Goal: Task Accomplishment & Management: Complete application form

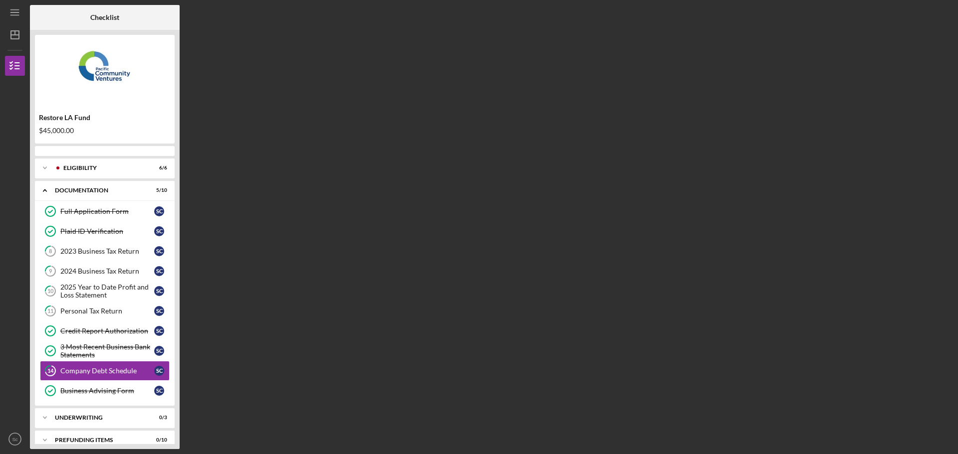
scroll to position [11, 0]
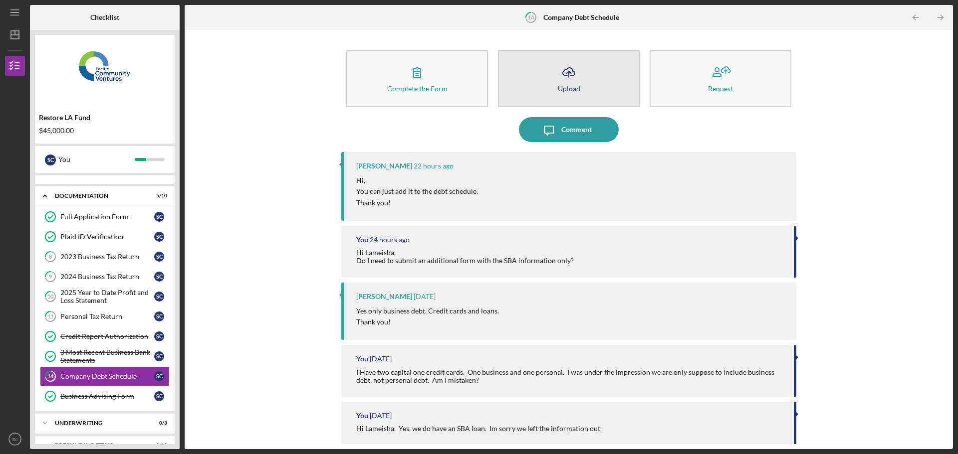
click at [559, 70] on icon "Icon/Upload" at bounding box center [568, 72] width 25 height 25
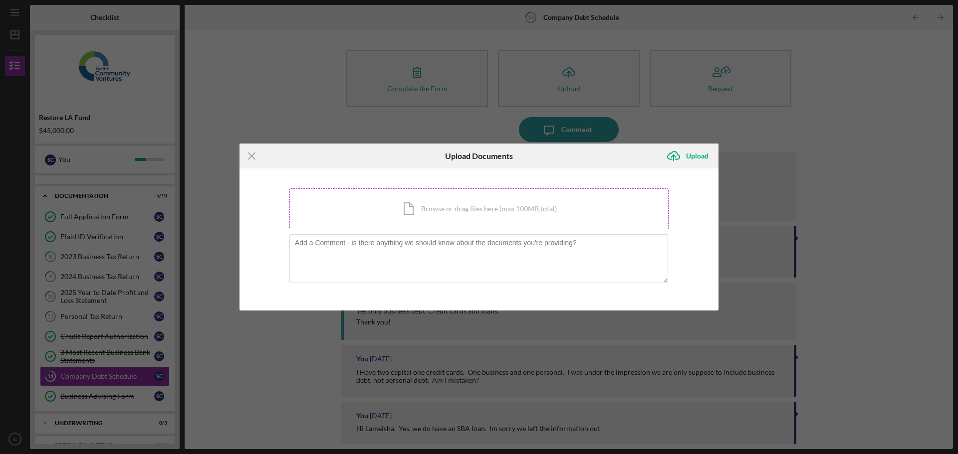
click at [460, 212] on div "Icon/Document Browse or drag files here (max 100MB total) Tap to choose files o…" at bounding box center [478, 209] width 379 height 41
click at [473, 204] on div "Icon/Document Browse or drag files here (max 100MB total) Tap to choose files o…" at bounding box center [478, 209] width 379 height 41
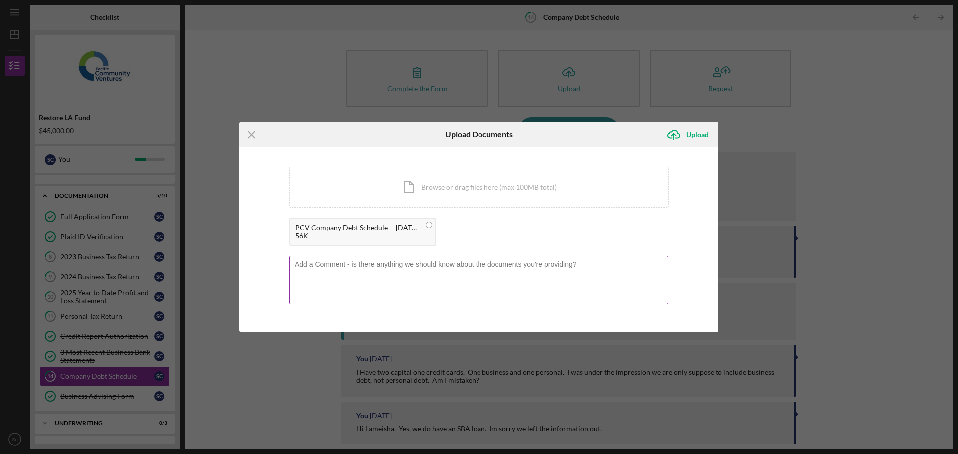
click at [382, 285] on textarea at bounding box center [478, 280] width 379 height 49
type textarea "g"
type textarea "Good morning Lameisha. Updated debt schedule is attached. Thank you"
click at [690, 138] on div "Upload" at bounding box center [697, 135] width 22 height 20
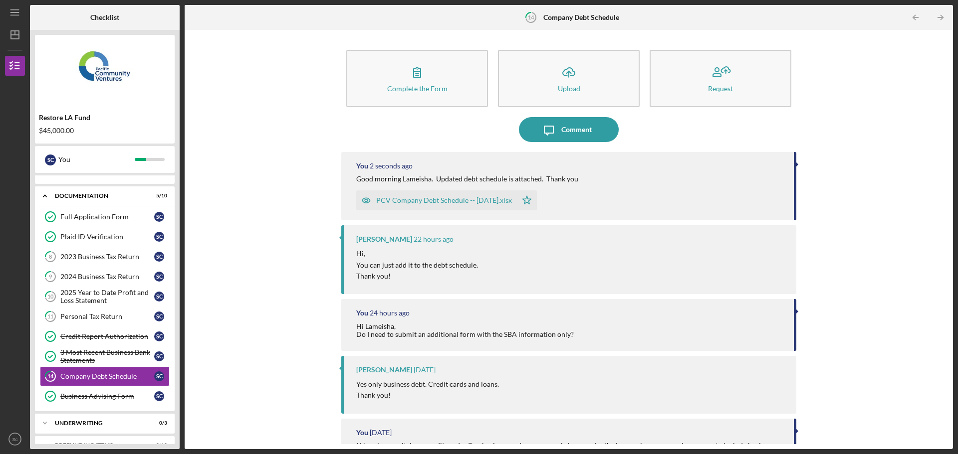
click at [300, 323] on div "Complete the Form Form Icon/Upload Upload Request Icon/Message Comment You 2 se…" at bounding box center [569, 239] width 758 height 409
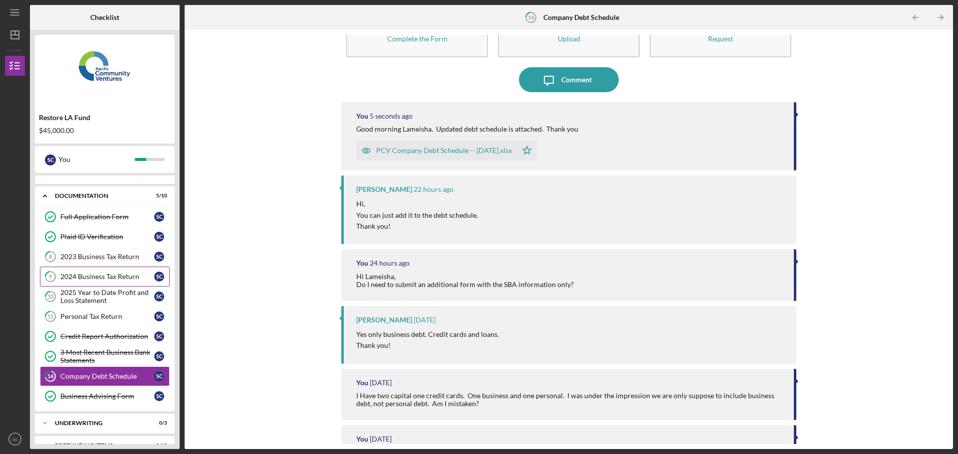
click at [91, 274] on div "2024 Business Tax Return" at bounding box center [107, 277] width 94 height 8
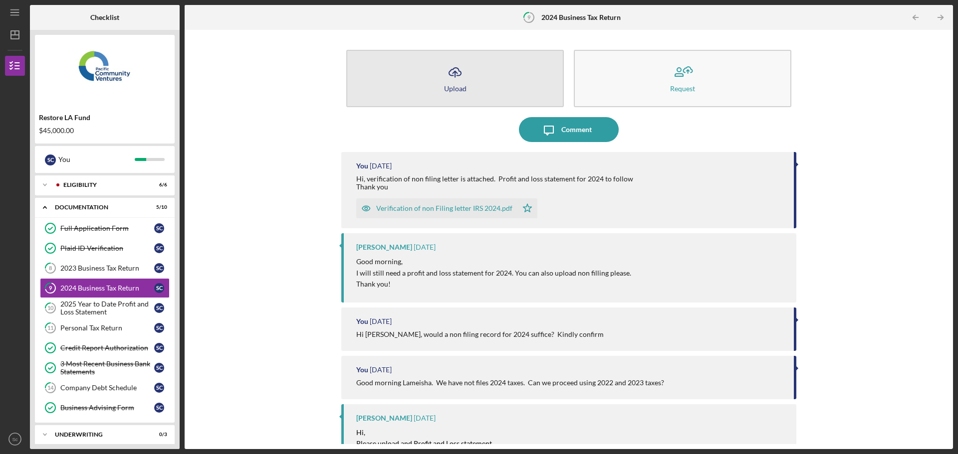
click at [436, 77] on button "Icon/Upload Upload" at bounding box center [454, 78] width 217 height 57
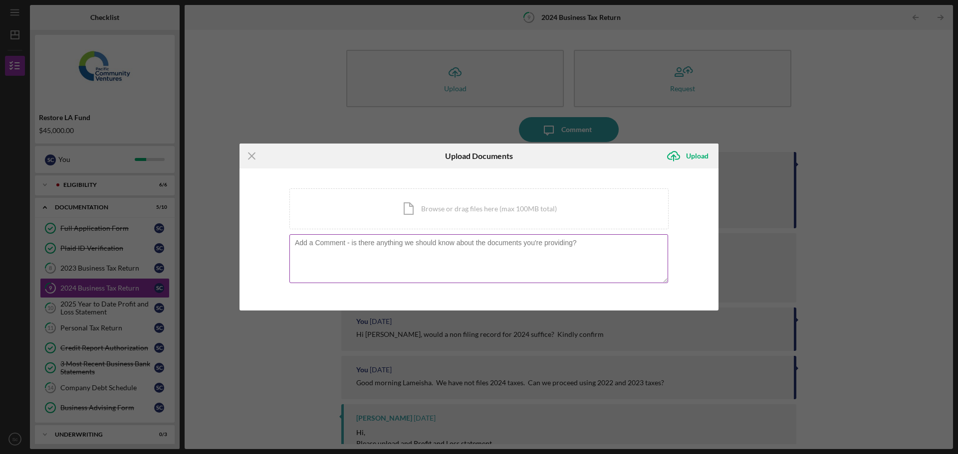
click at [388, 258] on textarea at bounding box center [478, 258] width 379 height 49
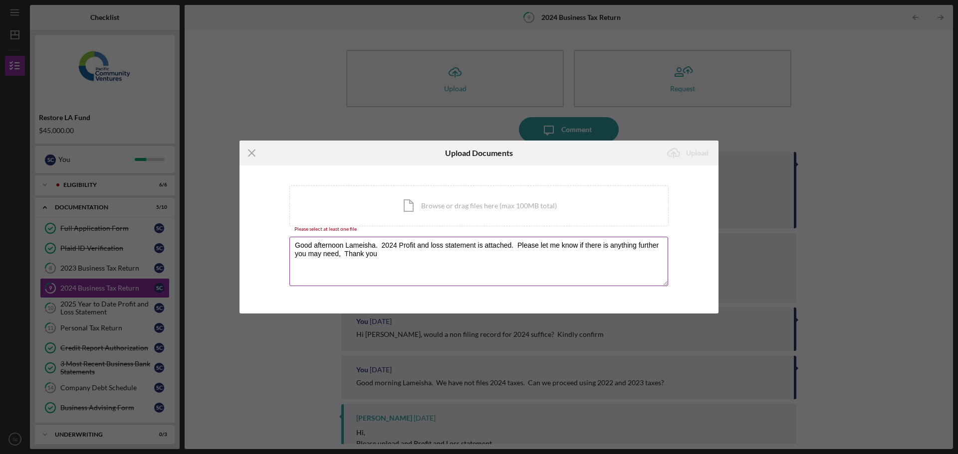
click at [340, 256] on textarea "Good afternoon Lameisha. 2024 Profit and loss statement is attached. Please let…" at bounding box center [478, 261] width 379 height 49
type textarea "Good afternoon Lameisha. 2024 Profit and loss statement is attached. Please let…"
click at [455, 196] on div "Icon/Document Browse or drag files here (max 100MB total) Tap to choose files o…" at bounding box center [478, 206] width 379 height 41
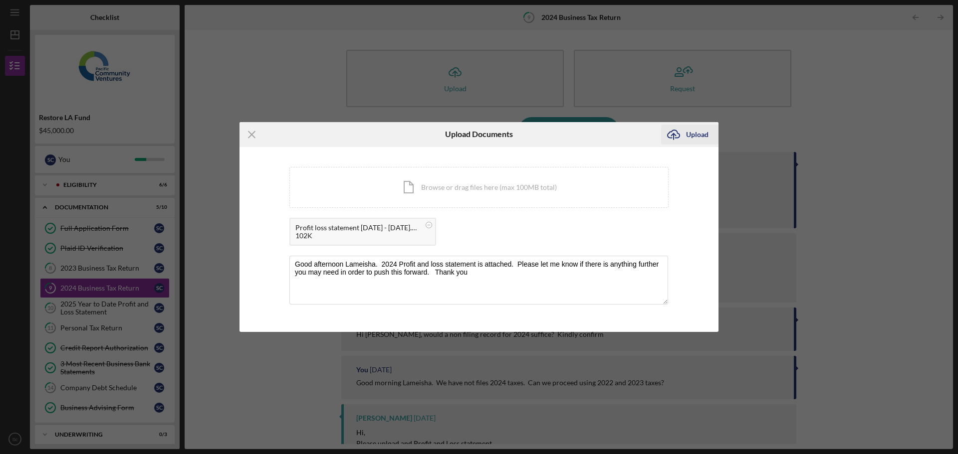
click at [683, 139] on icon "Icon/Upload" at bounding box center [673, 134] width 25 height 25
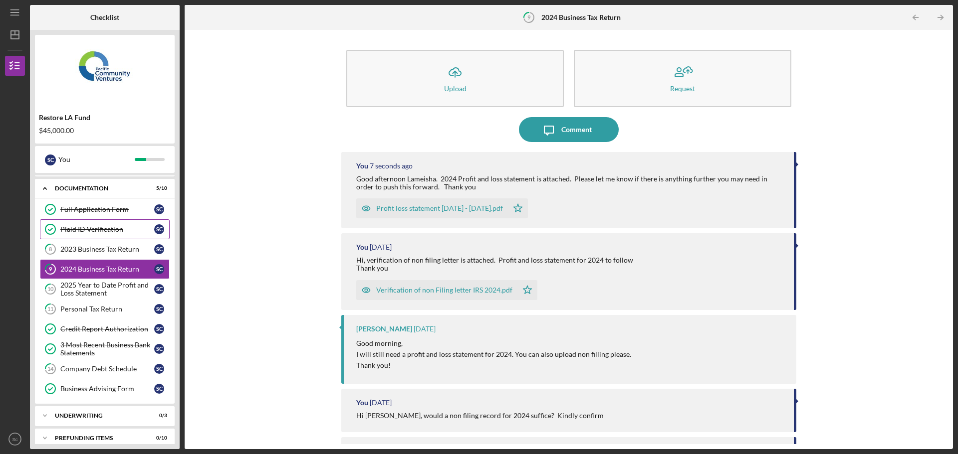
scroll to position [28, 0]
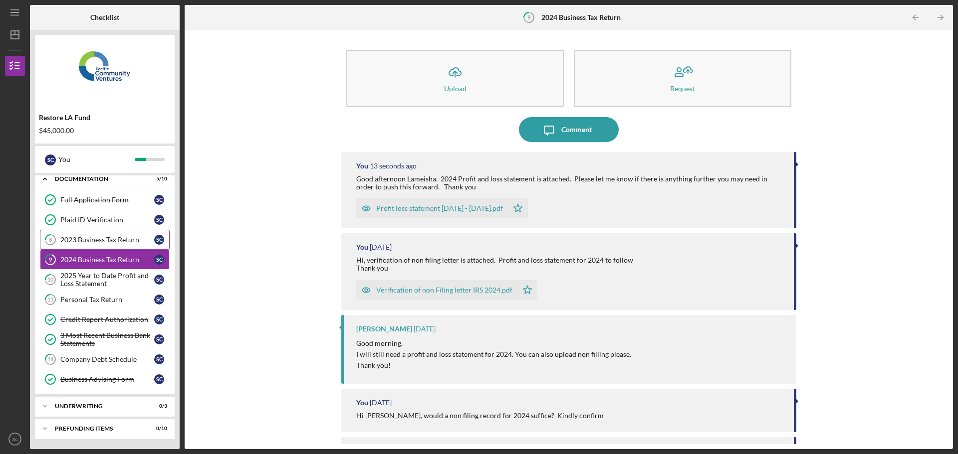
click at [103, 234] on link "8 2023 Business Tax Return S c" at bounding box center [105, 240] width 130 height 20
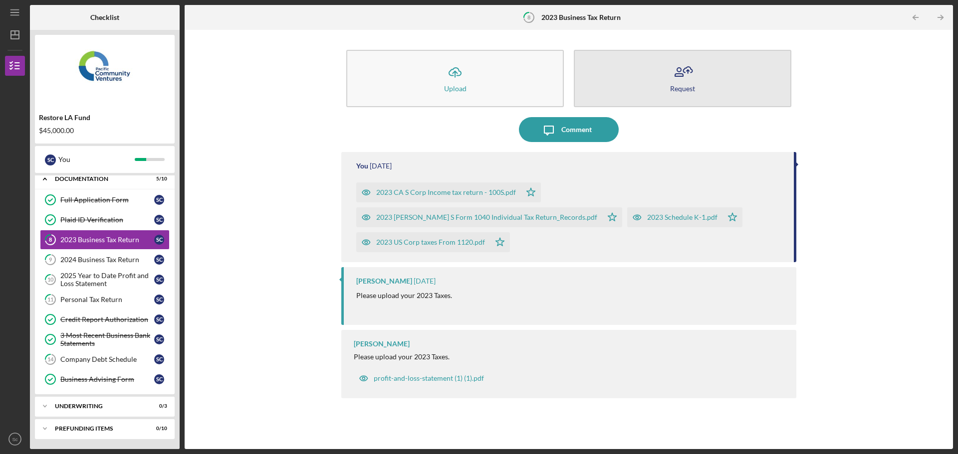
click at [662, 78] on button "Request" at bounding box center [682, 78] width 217 height 57
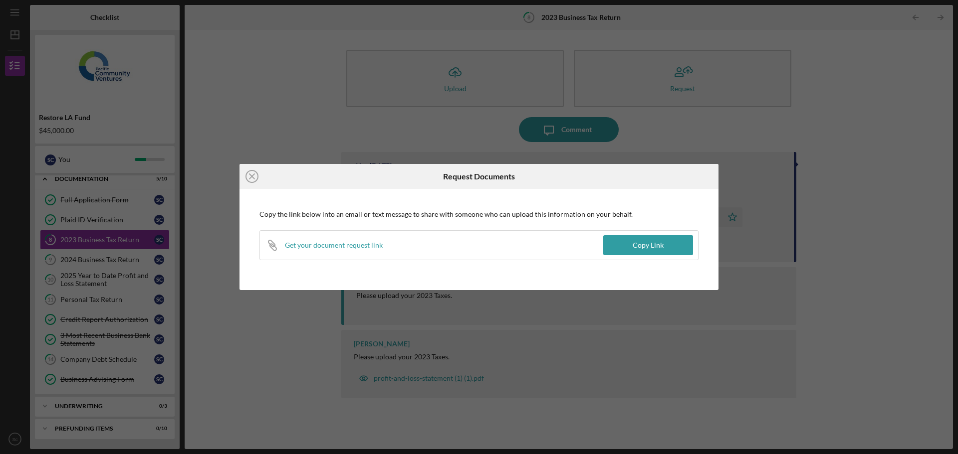
click at [252, 174] on icon "Icon/Close" at bounding box center [251, 176] width 25 height 25
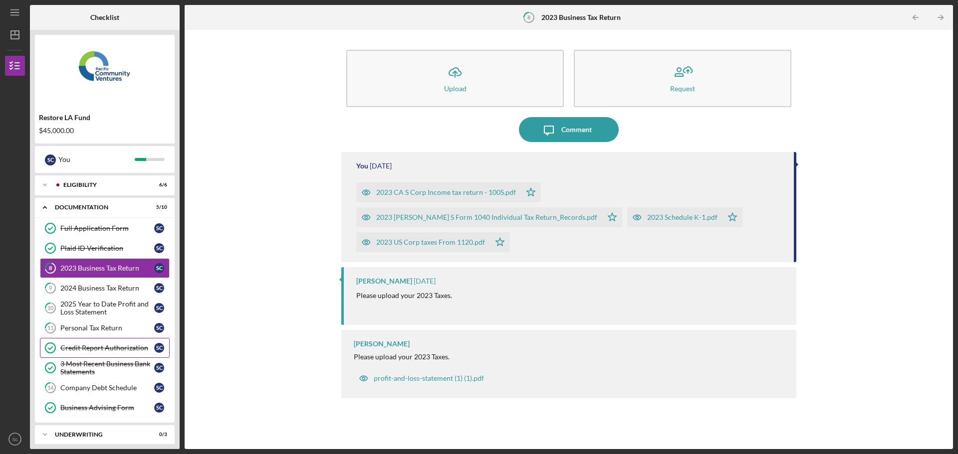
scroll to position [28, 0]
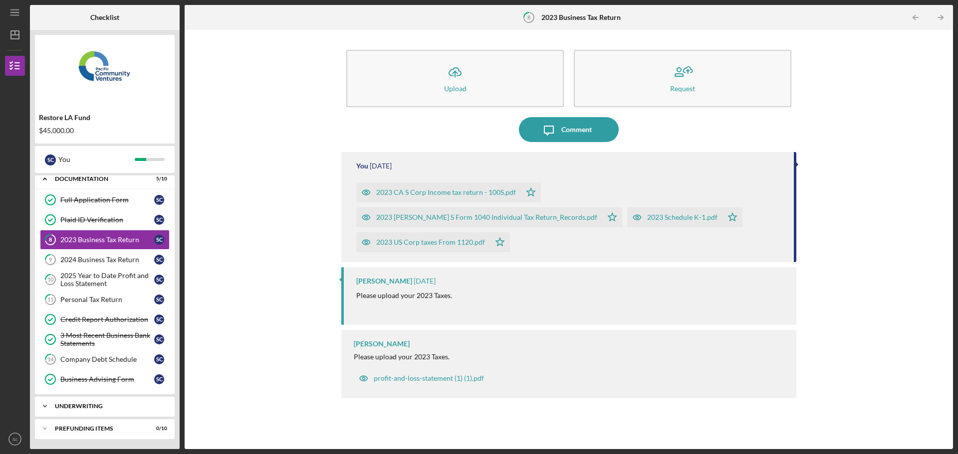
click at [51, 404] on icon "Icon/Expander" at bounding box center [45, 406] width 20 height 20
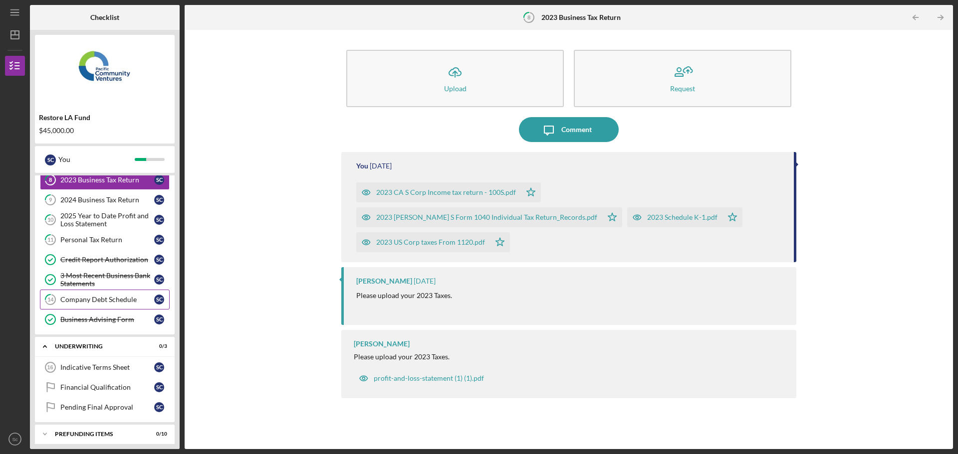
scroll to position [94, 0]
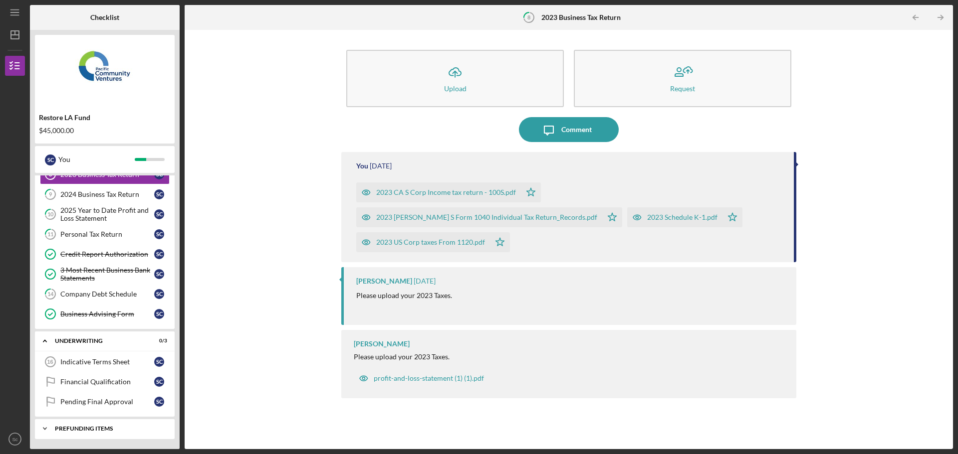
click at [97, 428] on div "Prefunding Items" at bounding box center [108, 429] width 107 height 6
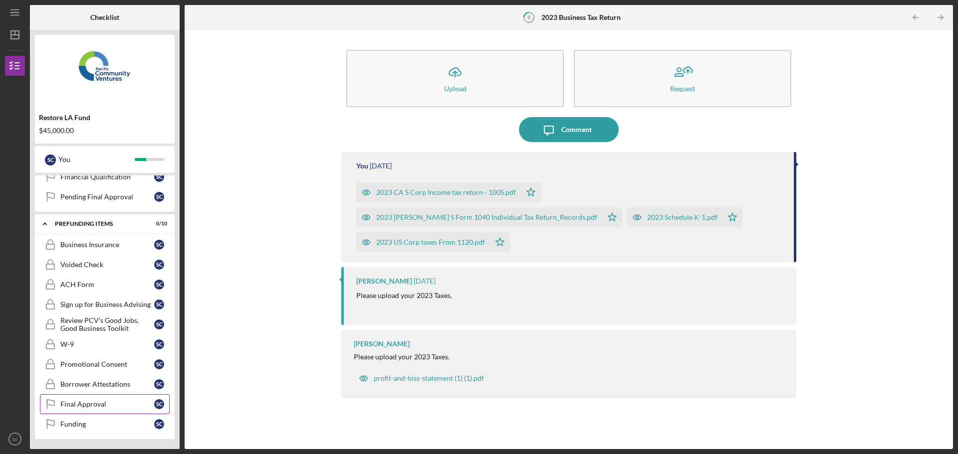
scroll to position [249, 0]
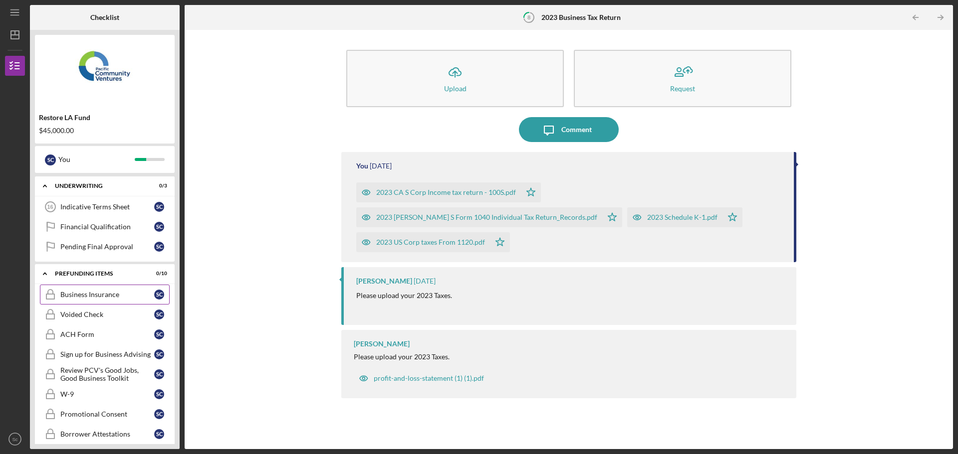
click at [136, 295] on div "Business Insurance" at bounding box center [107, 295] width 94 height 8
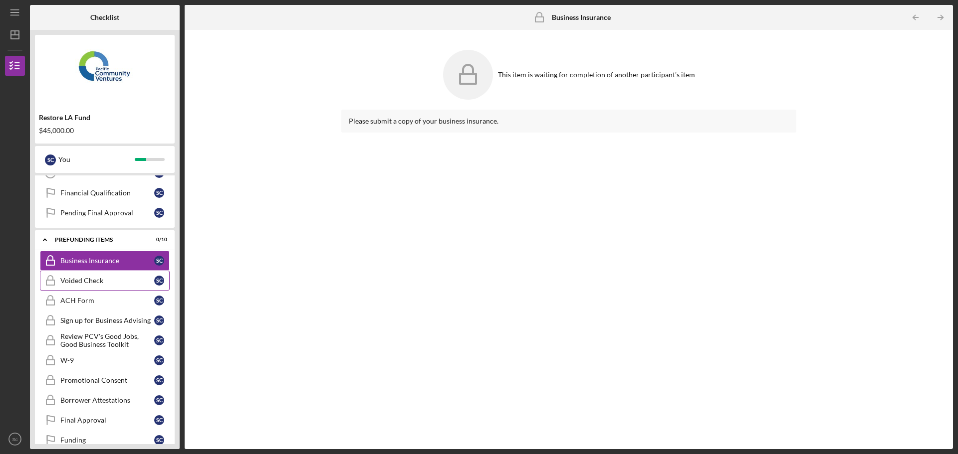
scroll to position [299, 0]
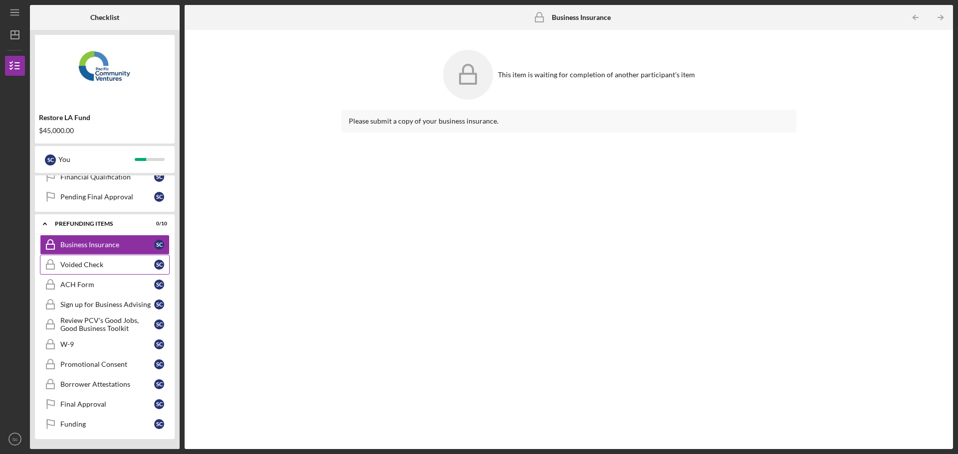
click at [94, 262] on div "Voided Check" at bounding box center [107, 265] width 94 height 8
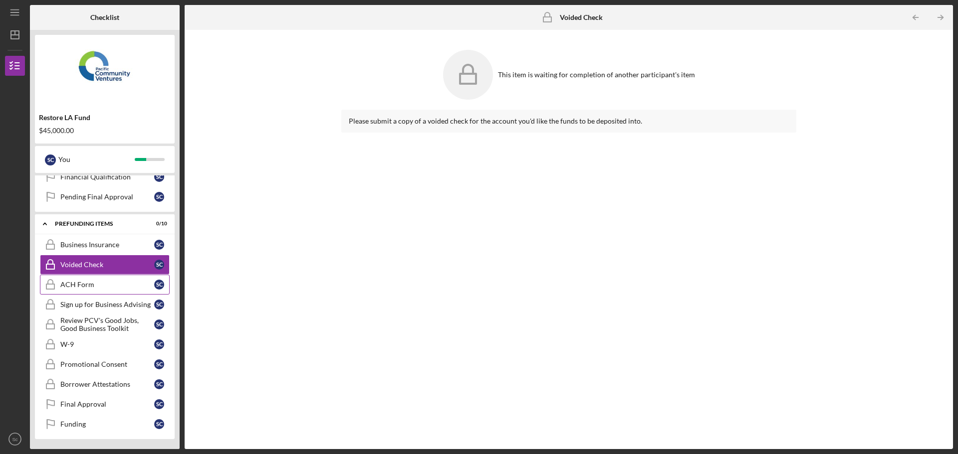
click at [78, 286] on div "ACH Form" at bounding box center [107, 285] width 94 height 8
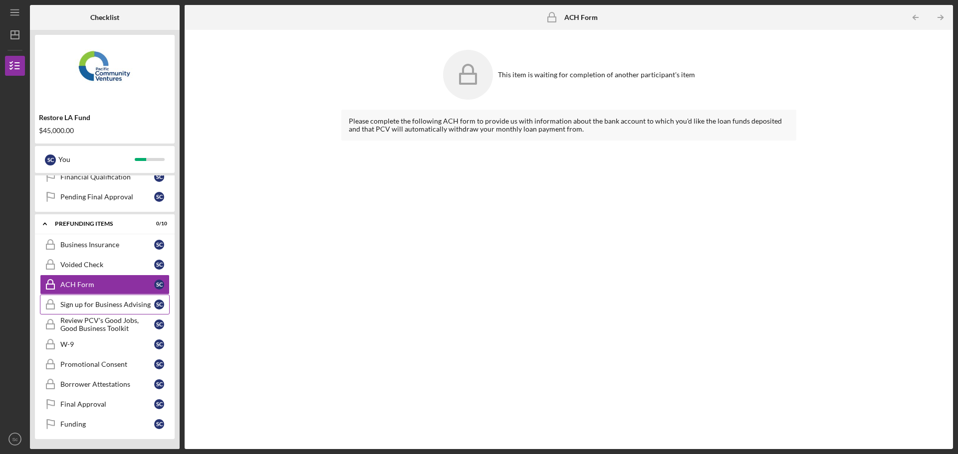
click at [83, 312] on link "Sign up for Business Advising Sign up for Business Advising S c" at bounding box center [105, 305] width 130 height 20
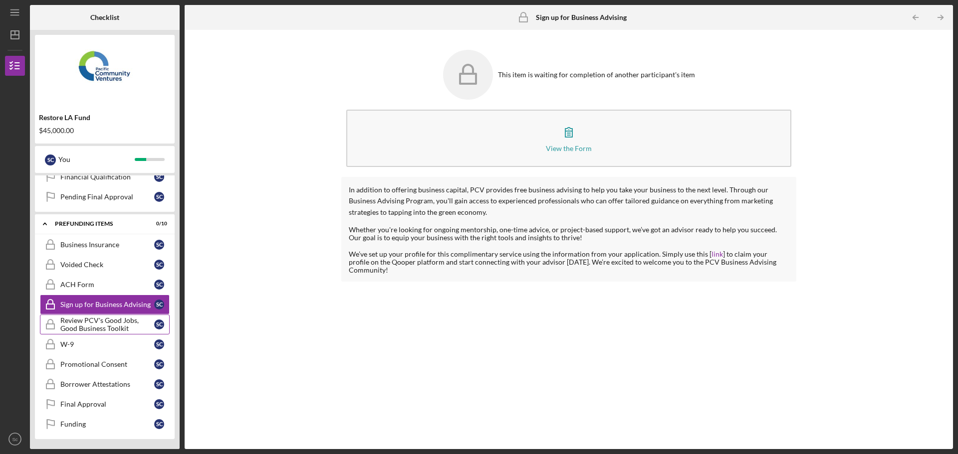
click at [77, 328] on div "Review PCV's Good Jobs, Good Business Toolkit" at bounding box center [107, 325] width 94 height 16
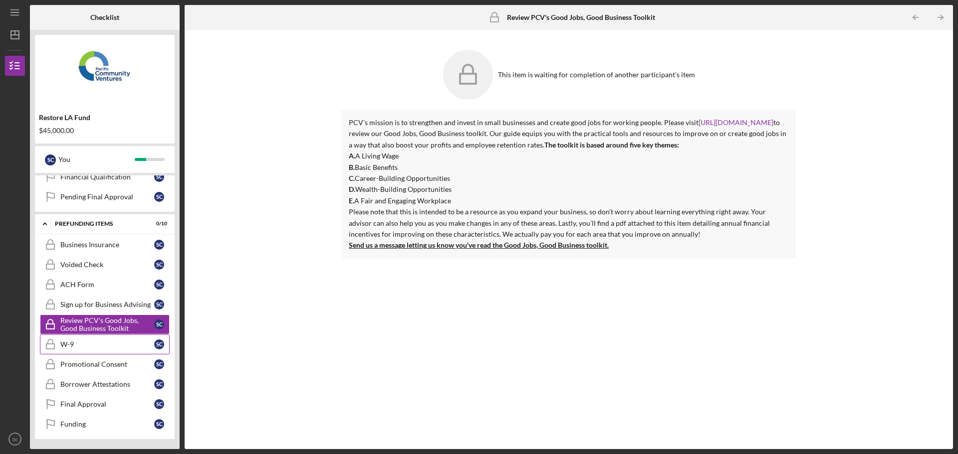
click at [78, 339] on link "W-9 W-9 S c" at bounding box center [105, 345] width 130 height 20
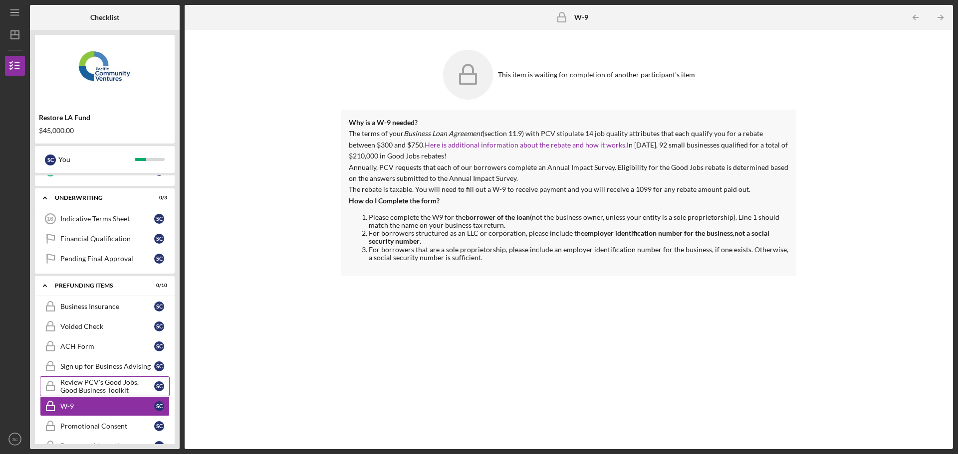
scroll to position [99, 0]
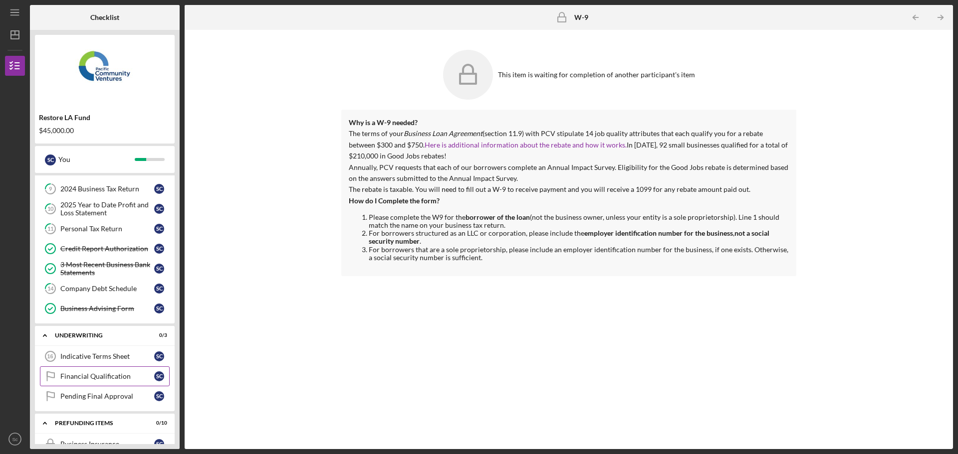
click at [73, 382] on link "Financial Qualification Financial Qualification S c" at bounding box center [105, 377] width 130 height 20
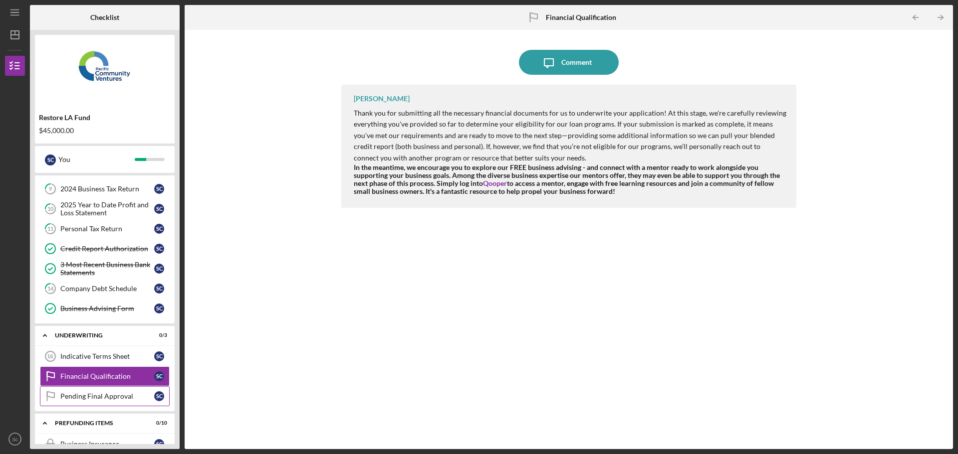
click at [98, 394] on div "Pending Final Approval" at bounding box center [107, 397] width 94 height 8
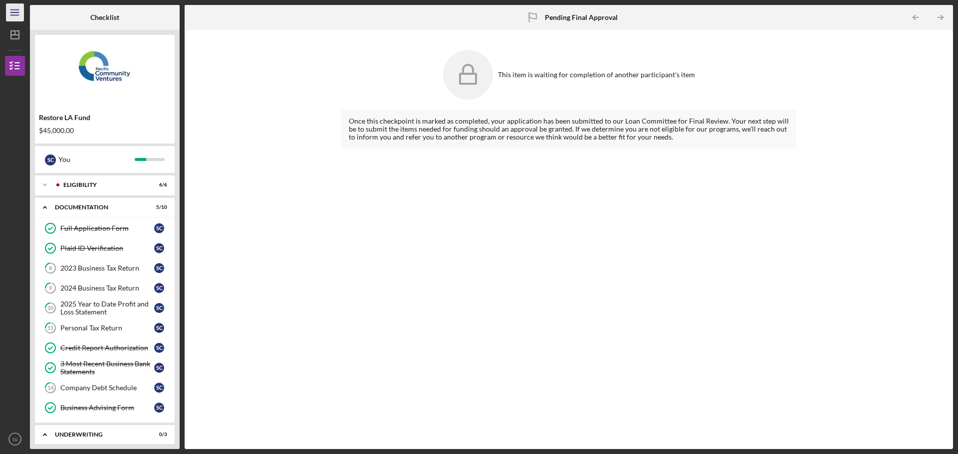
click at [12, 15] on line "button" at bounding box center [14, 15] width 8 height 0
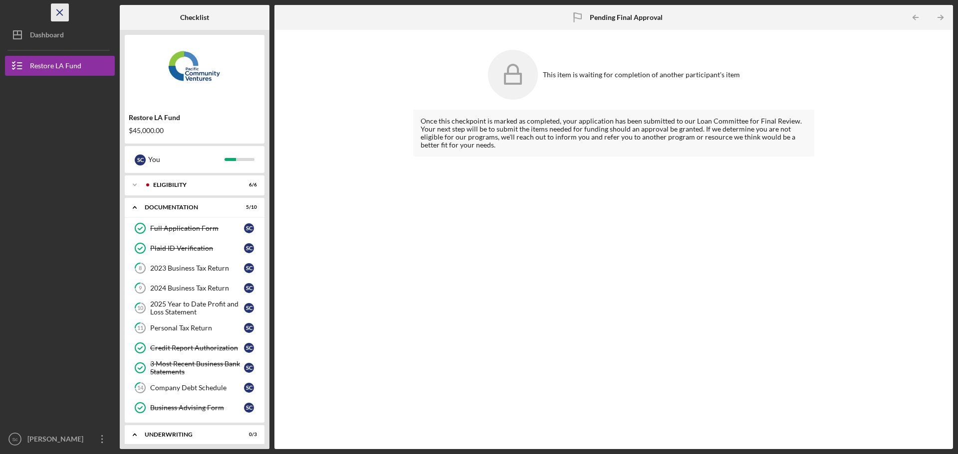
click at [60, 15] on icon "Icon/Menu Close" at bounding box center [60, 12] width 22 height 22
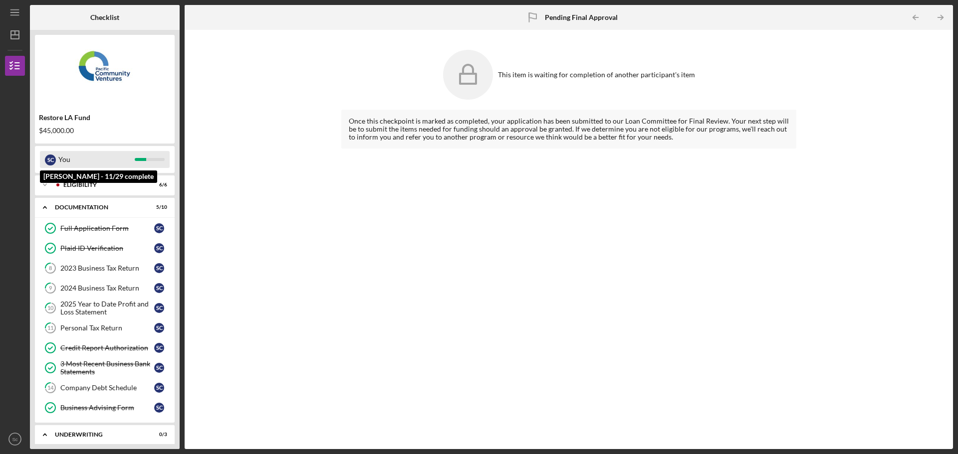
click at [100, 161] on div "You" at bounding box center [96, 159] width 76 height 17
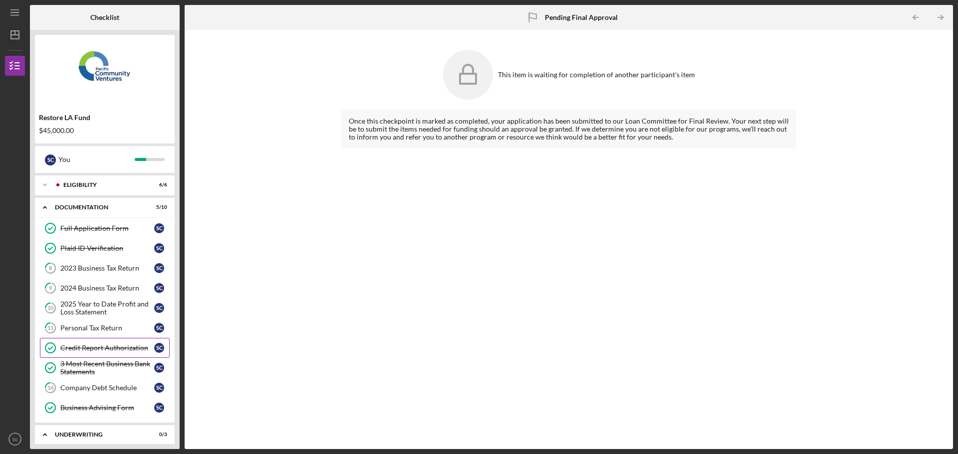
scroll to position [299, 0]
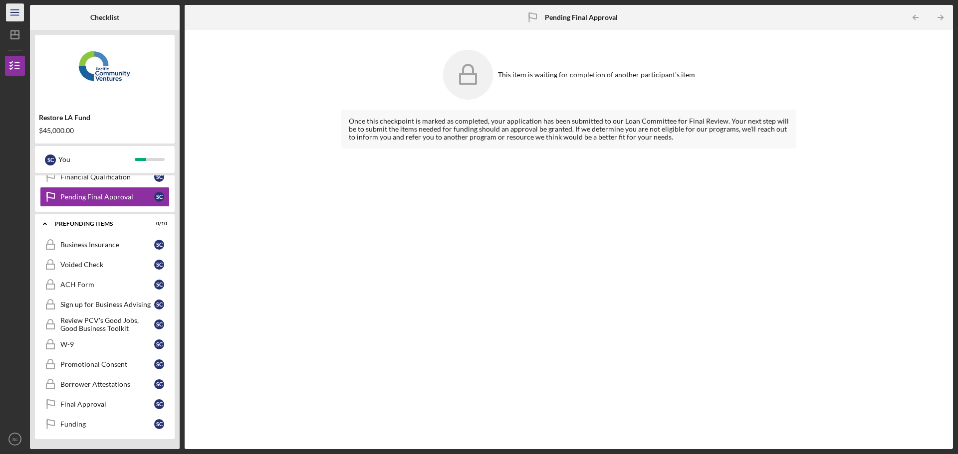
click at [14, 16] on icon "Icon/Menu" at bounding box center [15, 12] width 22 height 22
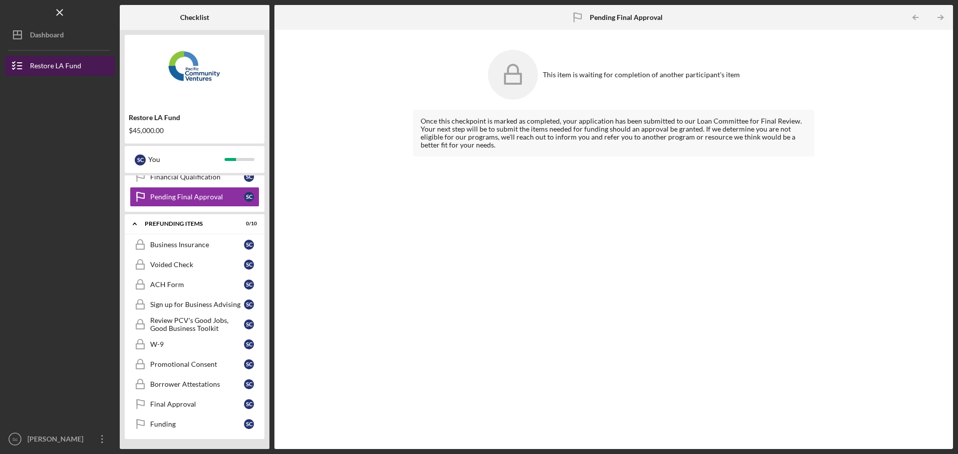
click at [21, 66] on line "button" at bounding box center [19, 66] width 4 height 0
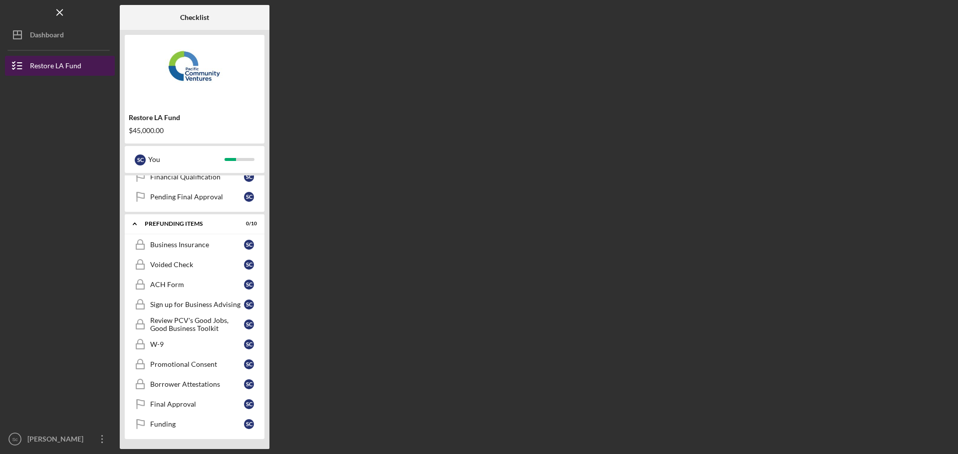
click at [21, 66] on line "button" at bounding box center [19, 66] width 4 height 0
click at [60, 16] on icon "Icon/Menu Close" at bounding box center [60, 12] width 22 height 22
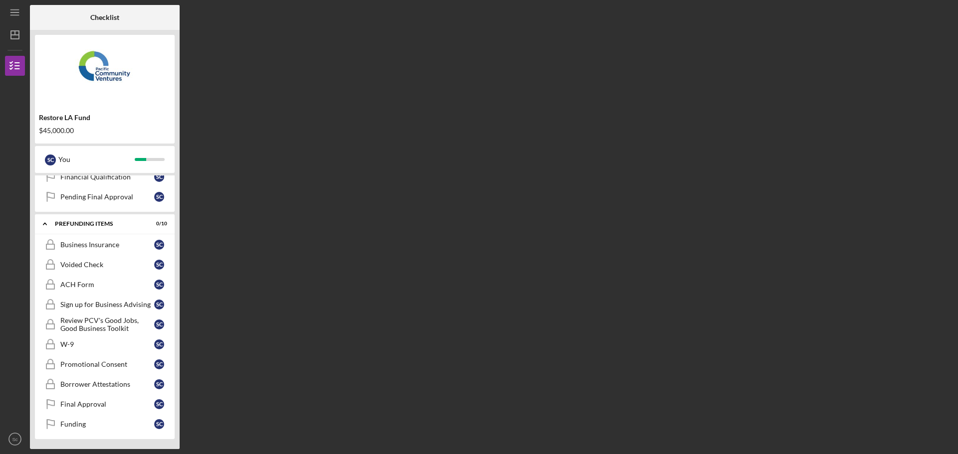
drag, startPoint x: 463, startPoint y: 216, endPoint x: 458, endPoint y: 233, distance: 17.7
click at [463, 216] on div "Checklist Restore LA Fund $45,000.00 S c You Icon/Expander Eligibility 6 / 6 Ic…" at bounding box center [491, 227] width 923 height 444
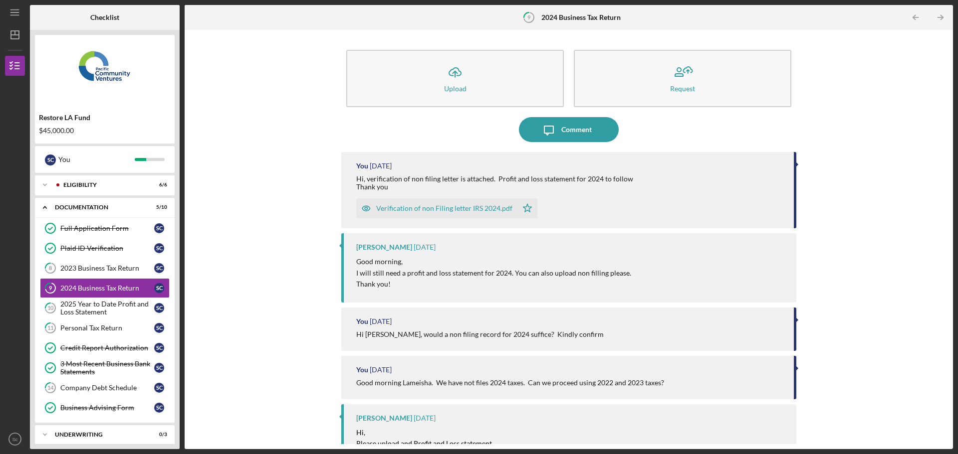
scroll to position [11, 0]
